Goal: Task Accomplishment & Management: Manage account settings

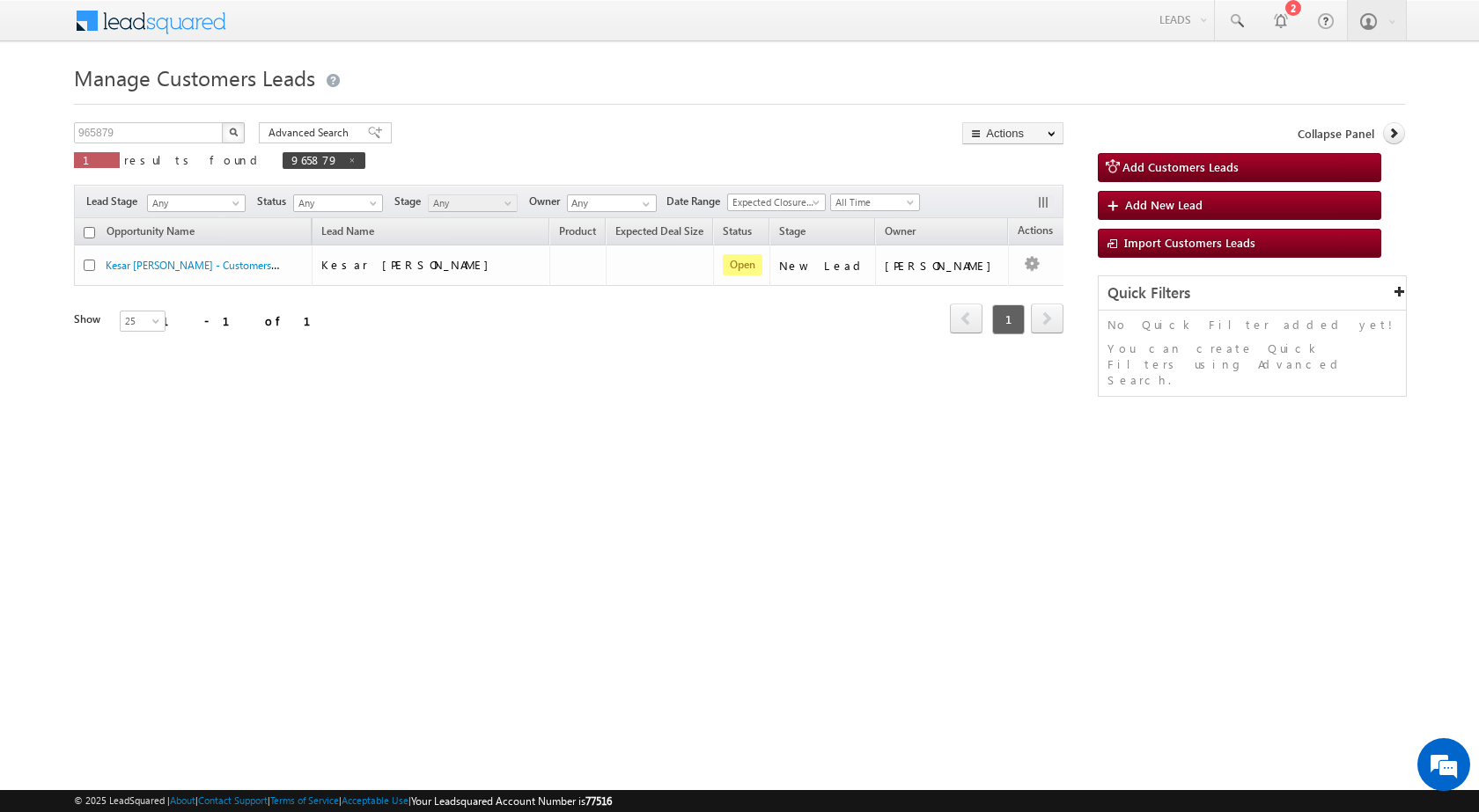
drag, startPoint x: 119, startPoint y: 120, endPoint x: 100, endPoint y: 121, distance: 19.0
click at [101, 121] on div "Manage Customers Leads Customers Leads updated successfully. 965879 X 1 results…" at bounding box center [740, 278] width 1332 height 440
click at [100, 121] on div "Manage Customers Leads Customers Leads updated successfully. 965879 X 1 results…" at bounding box center [740, 278] width 1332 height 440
click at [100, 124] on input "965879" at bounding box center [149, 133] width 150 height 21
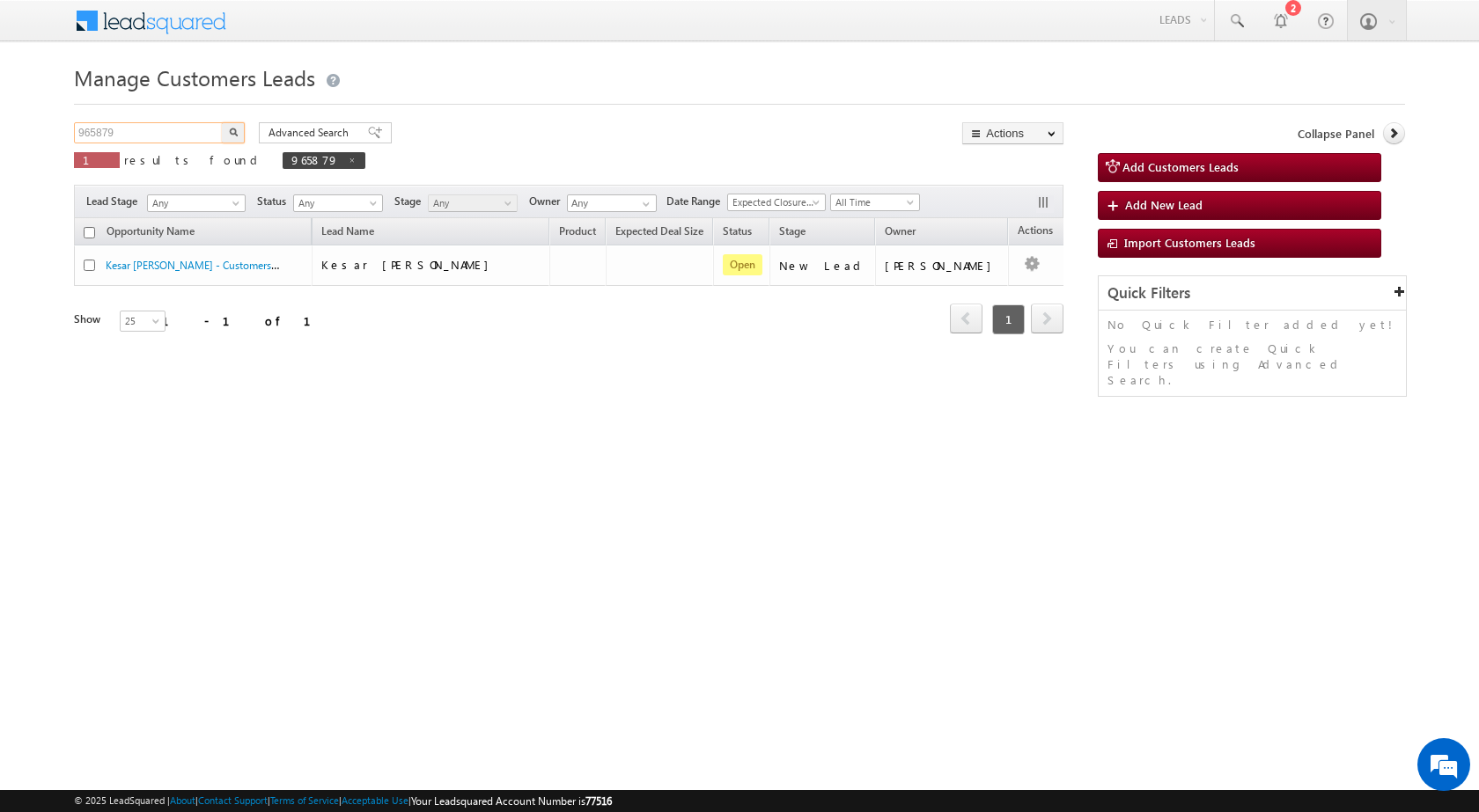
paste input "99"
type input "965999"
click at [222, 122] on button "button" at bounding box center [233, 133] width 23 height 21
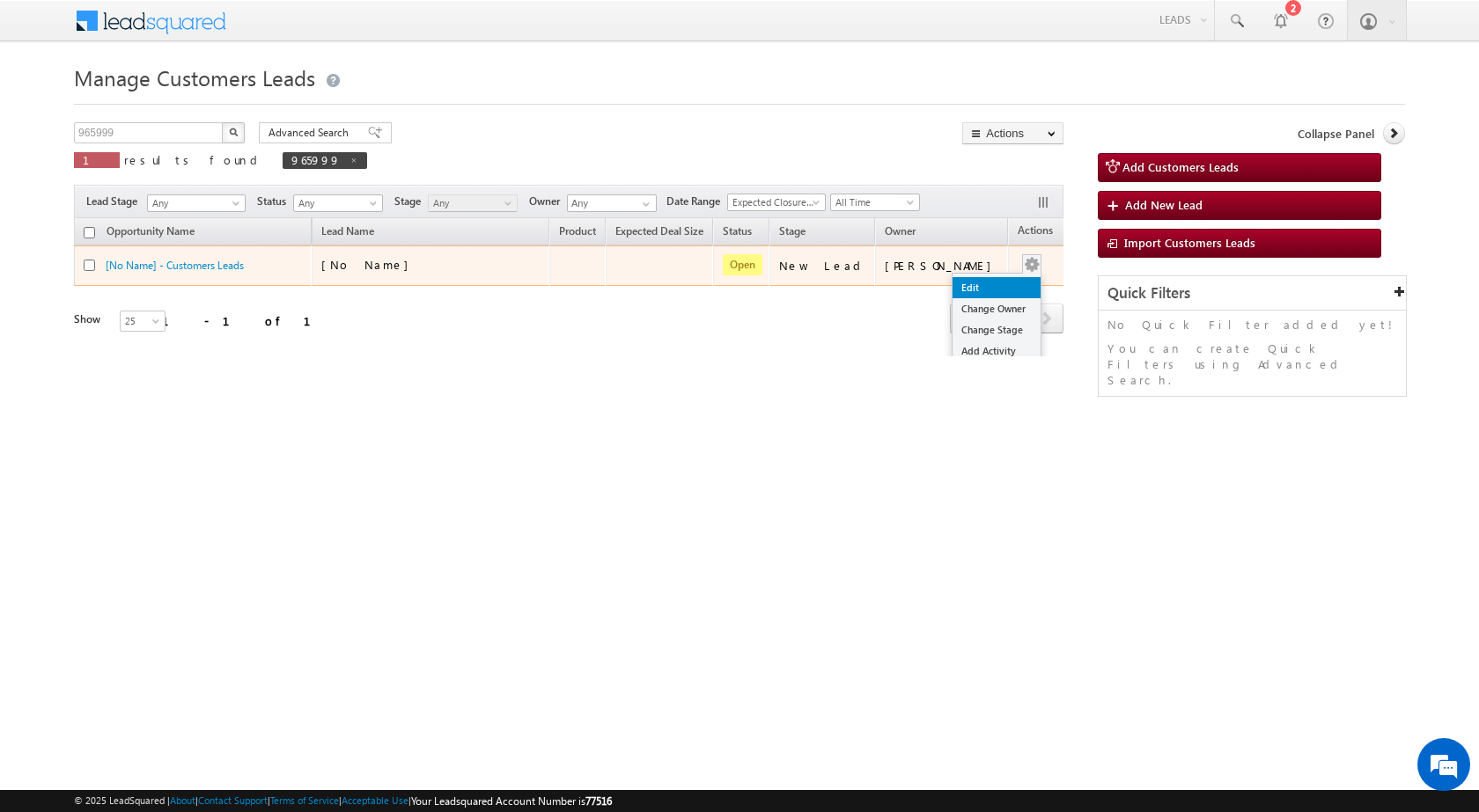
click at [990, 282] on link "Edit" at bounding box center [996, 288] width 88 height 21
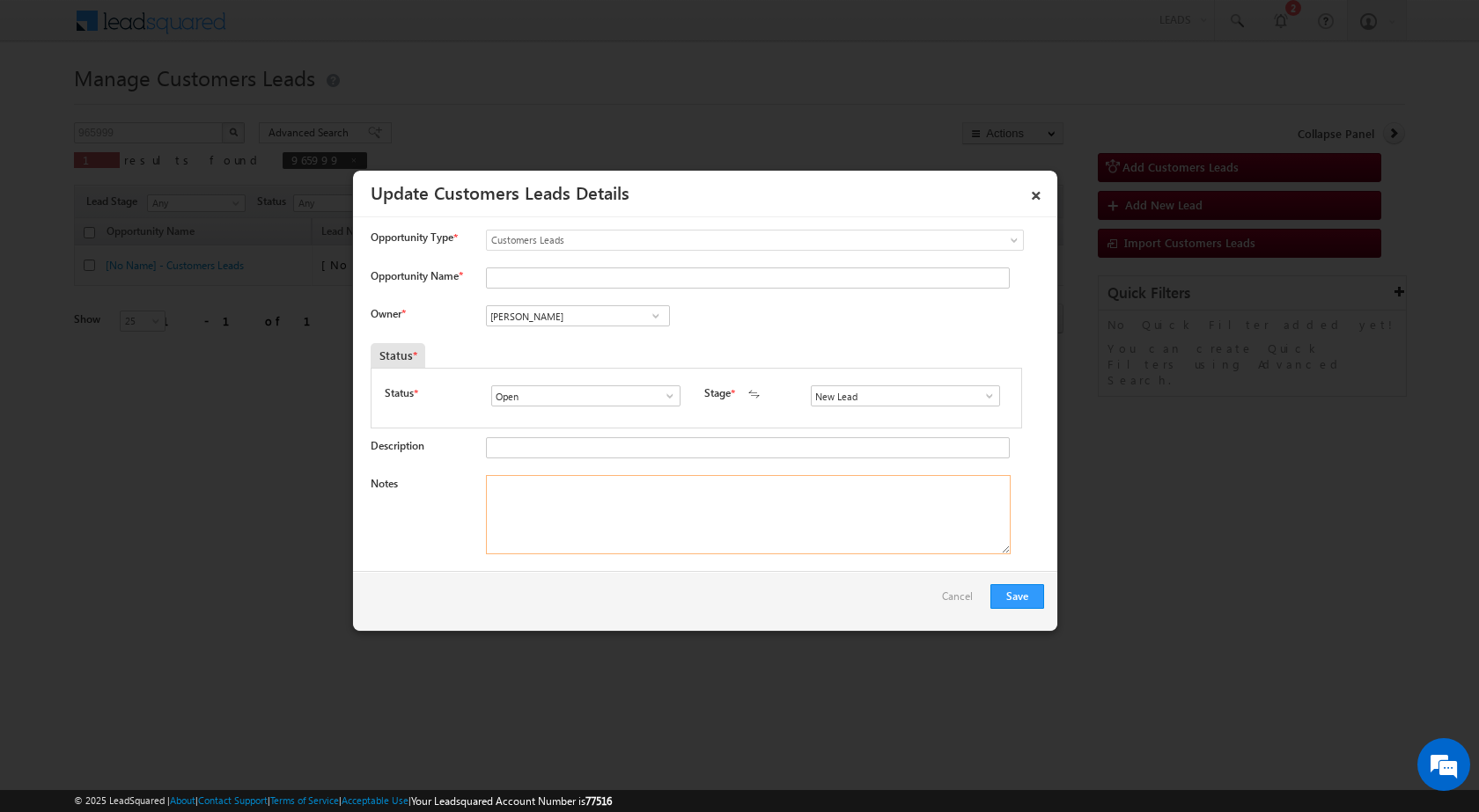
click at [760, 538] on textarea "Notes" at bounding box center [748, 514] width 525 height 79
paste textarea "965999 / [PERSON_NAME] / 9689120987 / CUST WANT 02 LAKH TOPUP AMOUNT / ADDRESS …"
type textarea "965999 / [PERSON_NAME] / 9689120987 / CUST WANT 02 LAKH TOPUP AMOUNT / ADDRESS …"
click at [983, 400] on span at bounding box center [990, 396] width 17 height 14
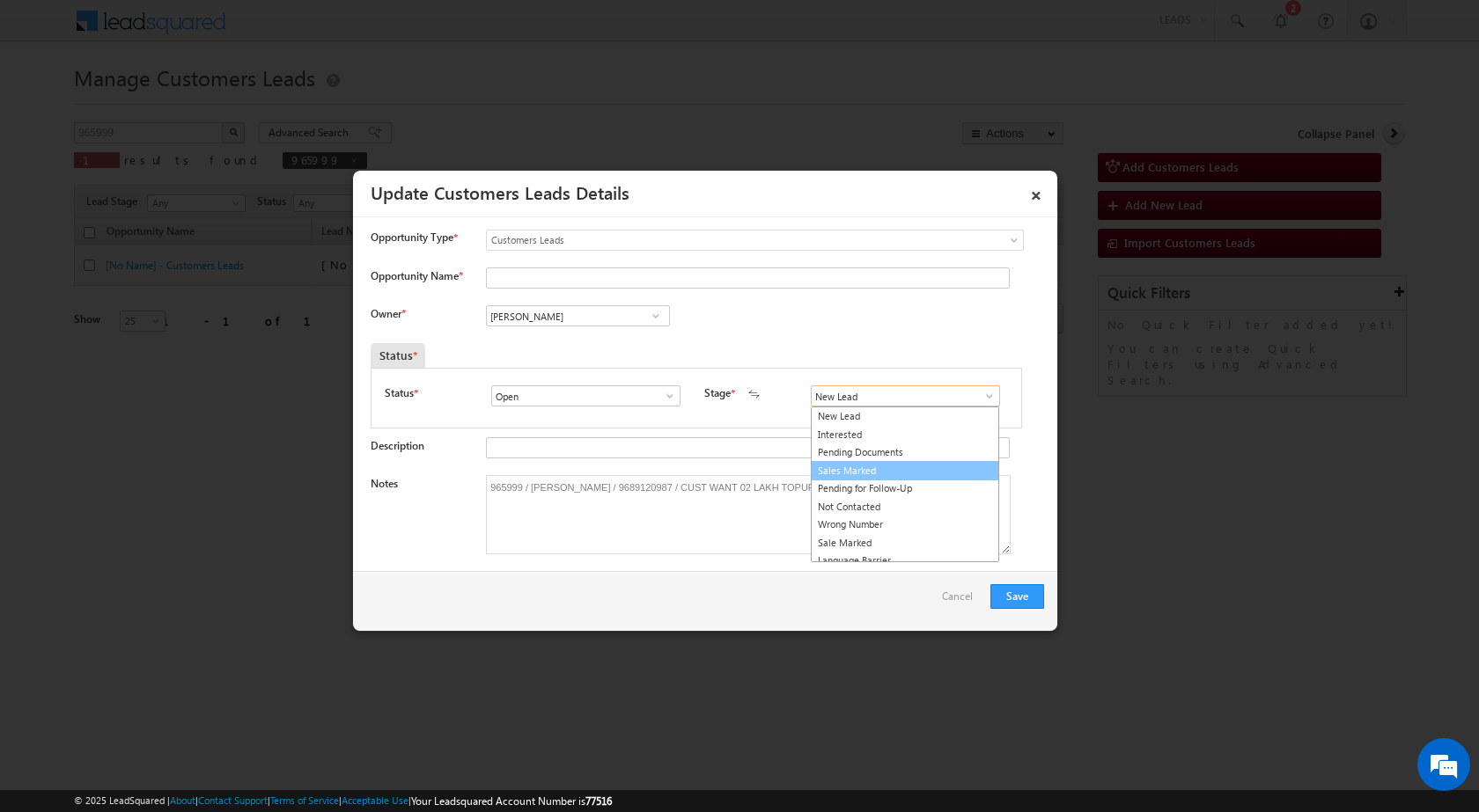
click at [904, 464] on link "Sales Marked" at bounding box center [906, 471] width 189 height 20
type input "Sales Marked"
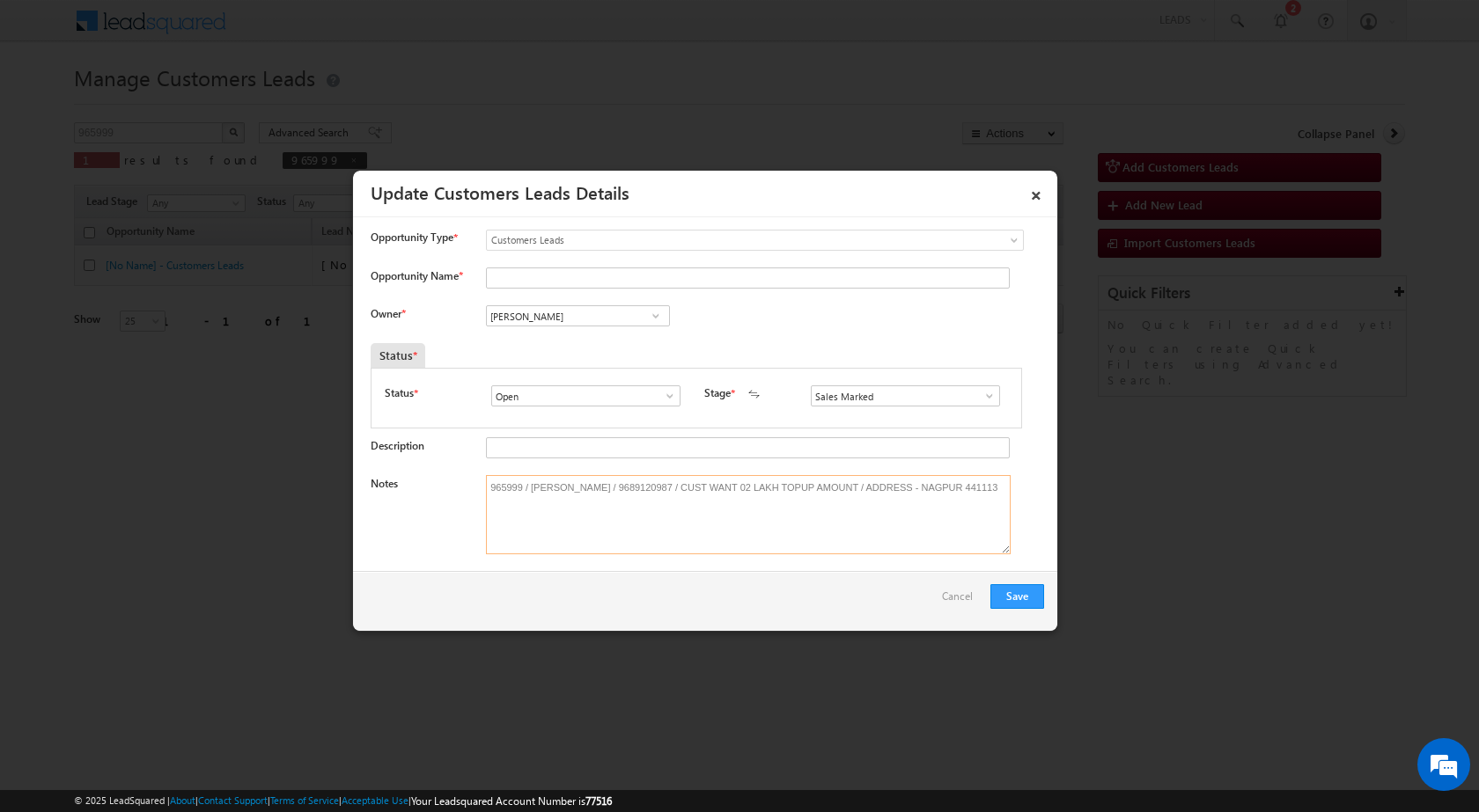
drag, startPoint x: 531, startPoint y: 489, endPoint x: 618, endPoint y: 476, distance: 88.0
click at [618, 476] on textarea "965999 / [PERSON_NAME] / 9689120987 / CUST WANT 02 LAKH TOPUP AMOUNT / ADDRESS …" at bounding box center [748, 514] width 525 height 79
click at [511, 280] on input "Opportunity Name *" at bounding box center [748, 278] width 524 height 21
paste input "[PERSON_NAME]"
type input "[PERSON_NAME]"
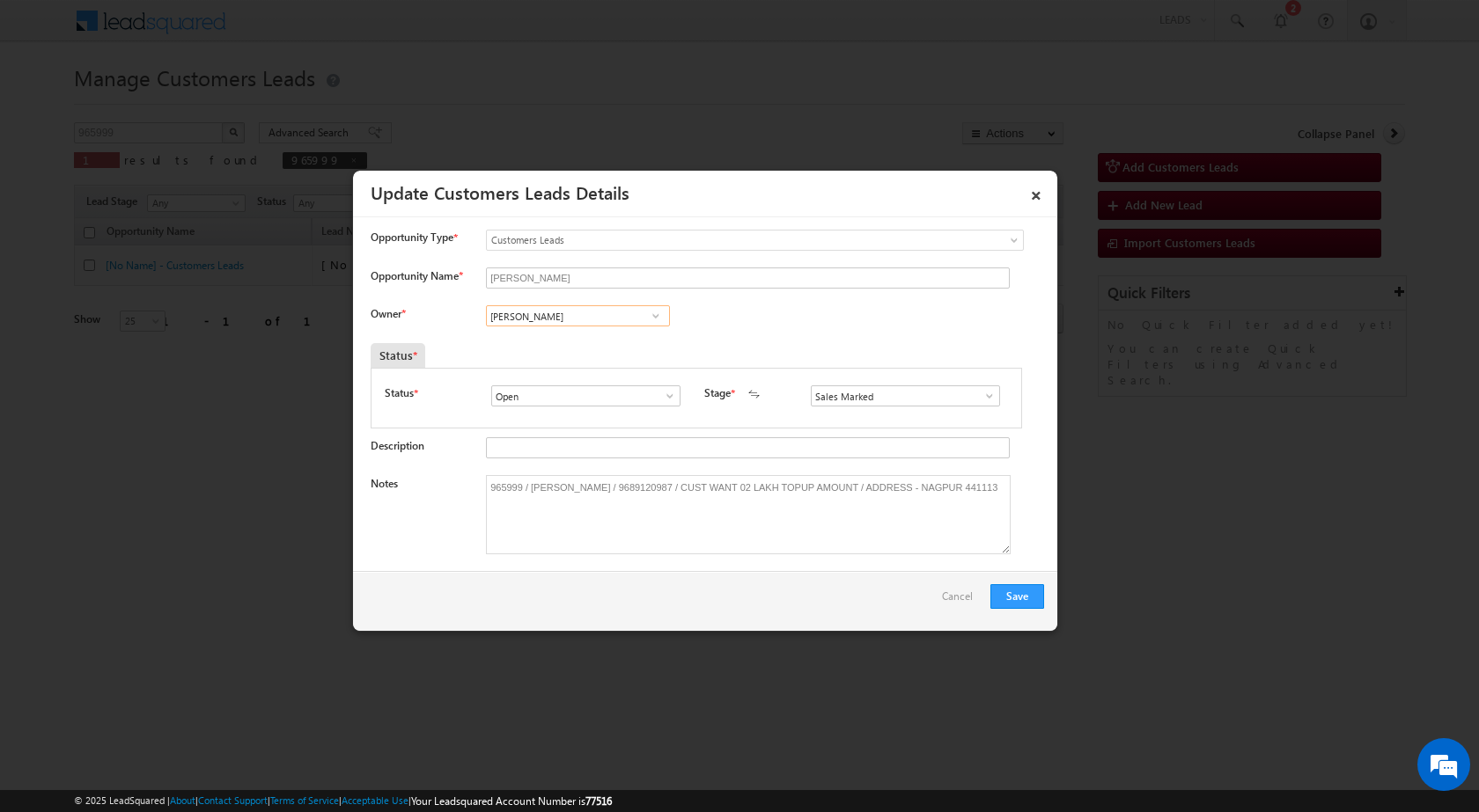
click at [561, 311] on input "[PERSON_NAME]" at bounding box center [577, 316] width 184 height 21
paste input "[EMAIL_ADDRESS][PERSON_NAME][DOMAIN_NAME]"
click at [562, 349] on span "[EMAIL_ADDRESS][PERSON_NAME][DOMAIN_NAME]" at bounding box center [572, 351] width 158 height 13
type input "[PERSON_NAME] [PERSON_NAME]"
click at [1027, 590] on button "Save" at bounding box center [1017, 597] width 54 height 25
